Goal: Navigation & Orientation: Find specific page/section

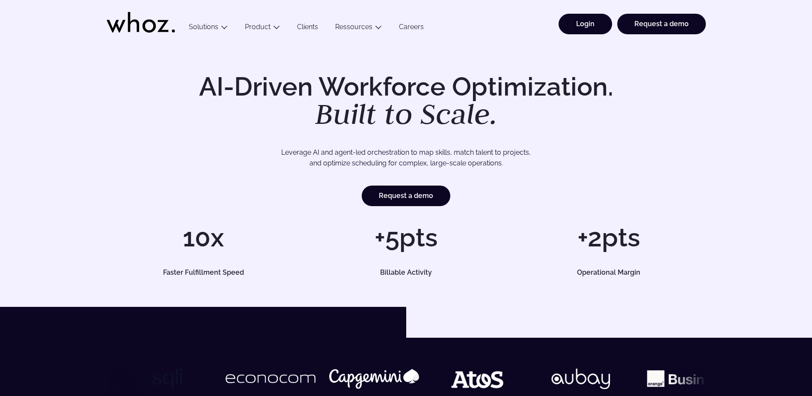
click at [587, 23] on link "Login" at bounding box center [586, 24] width 54 height 21
click at [590, 20] on link "Login" at bounding box center [586, 24] width 54 height 21
click at [583, 21] on link "Login" at bounding box center [586, 24] width 54 height 21
click at [579, 13] on ul "Login Request a demo" at bounding box center [630, 21] width 152 height 43
click at [581, 21] on link "Login" at bounding box center [586, 24] width 54 height 21
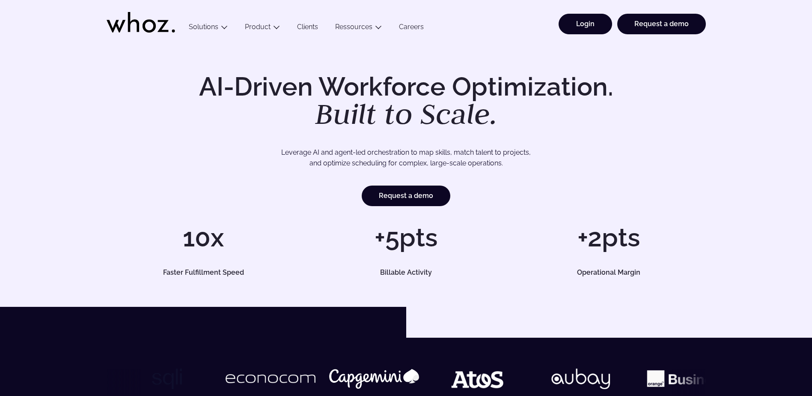
drag, startPoint x: 568, startPoint y: 20, endPoint x: 570, endPoint y: 27, distance: 7.0
click at [568, 20] on link "Login" at bounding box center [586, 24] width 54 height 21
click at [585, 24] on link "Login" at bounding box center [586, 24] width 54 height 21
